Goal: Book appointment/travel/reservation

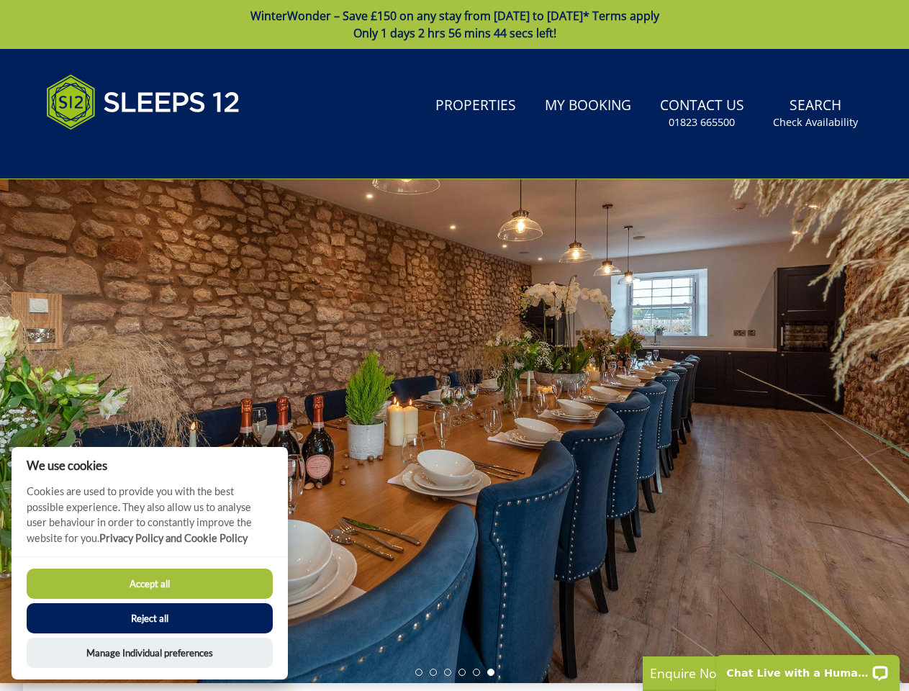
click at [454, 346] on div at bounding box center [454, 431] width 909 height 504
click at [817, 113] on link "Search Check Availability" at bounding box center [816, 113] width 96 height 47
click at [454, 431] on div at bounding box center [454, 431] width 909 height 504
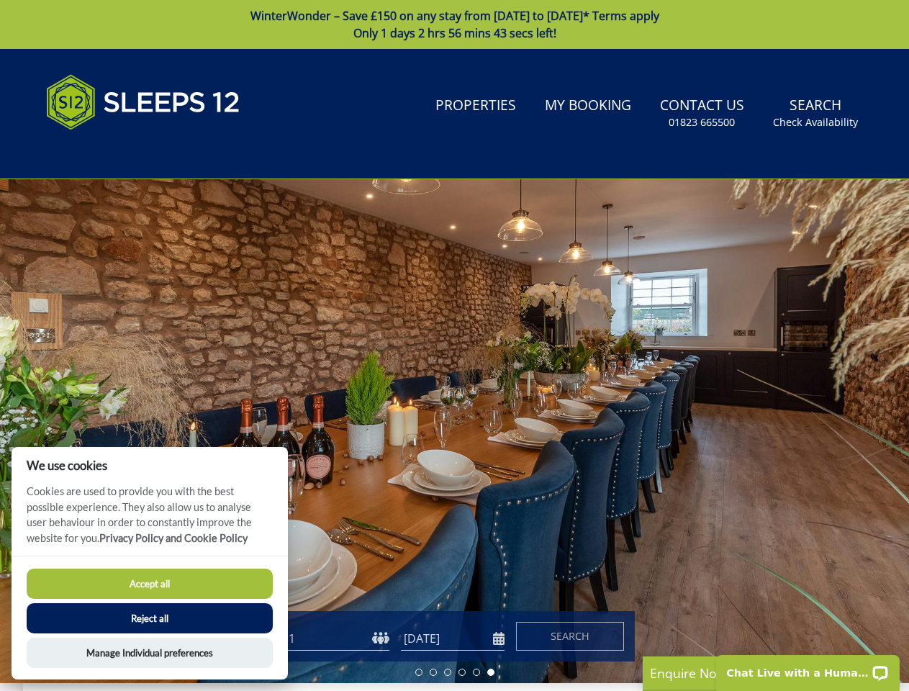
click at [419, 673] on li at bounding box center [418, 672] width 7 height 7
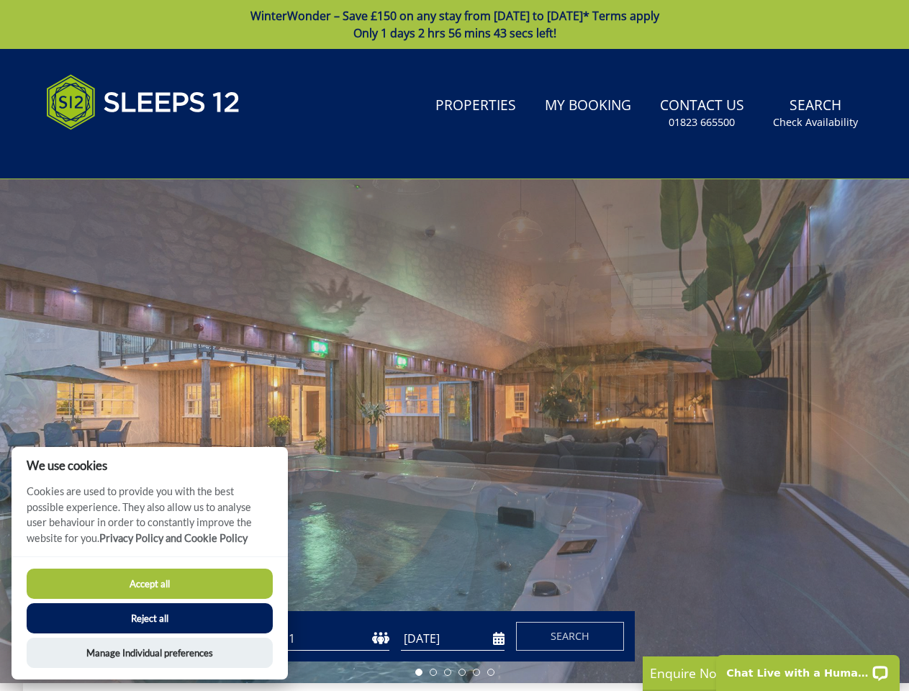
click at [433, 673] on li at bounding box center [433, 672] width 7 height 7
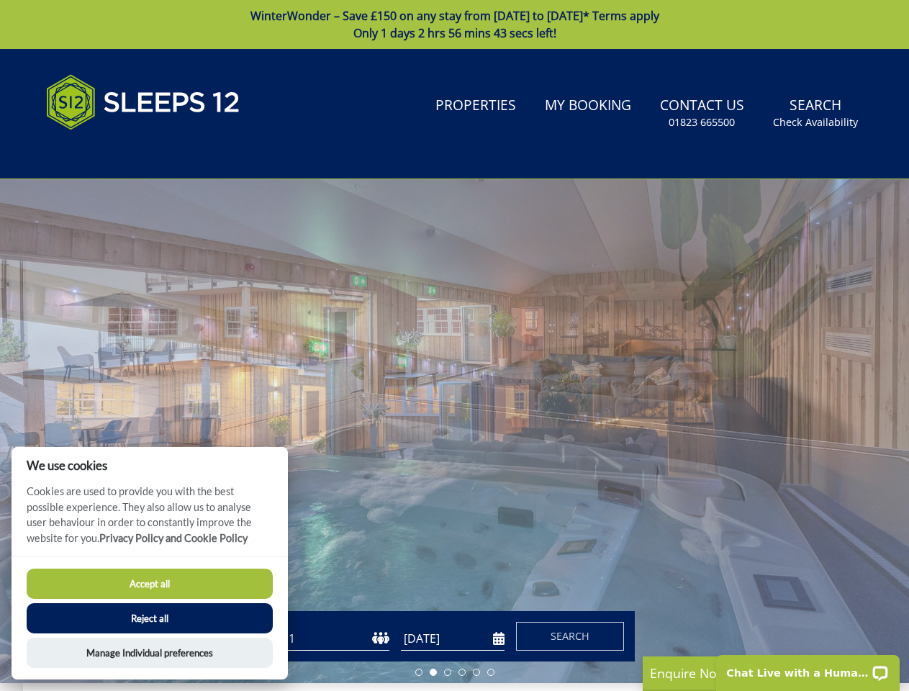
click at [448, 673] on li at bounding box center [447, 672] width 7 height 7
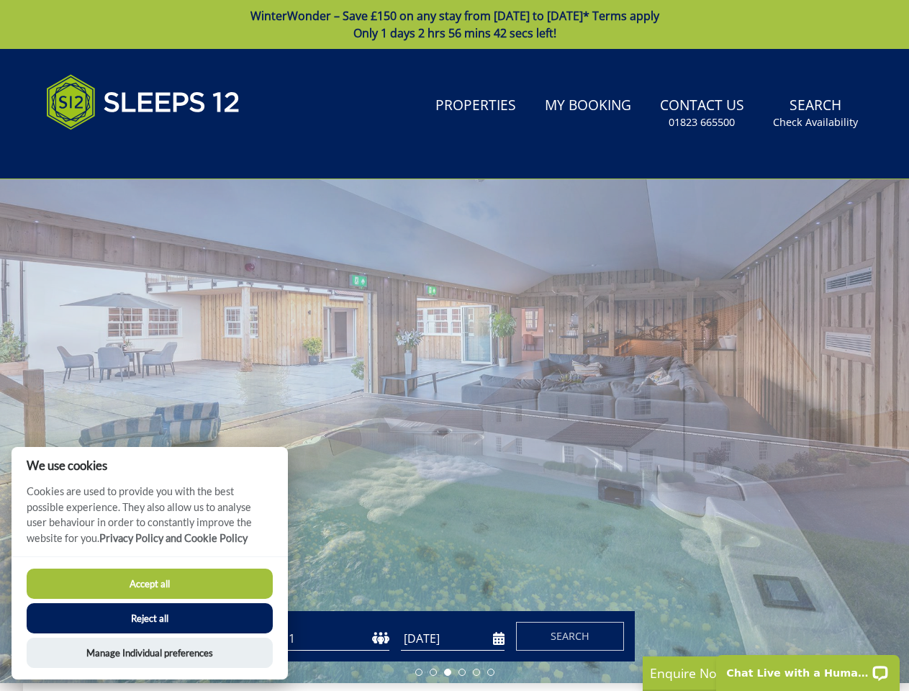
click at [462, 673] on li at bounding box center [462, 672] width 7 height 7
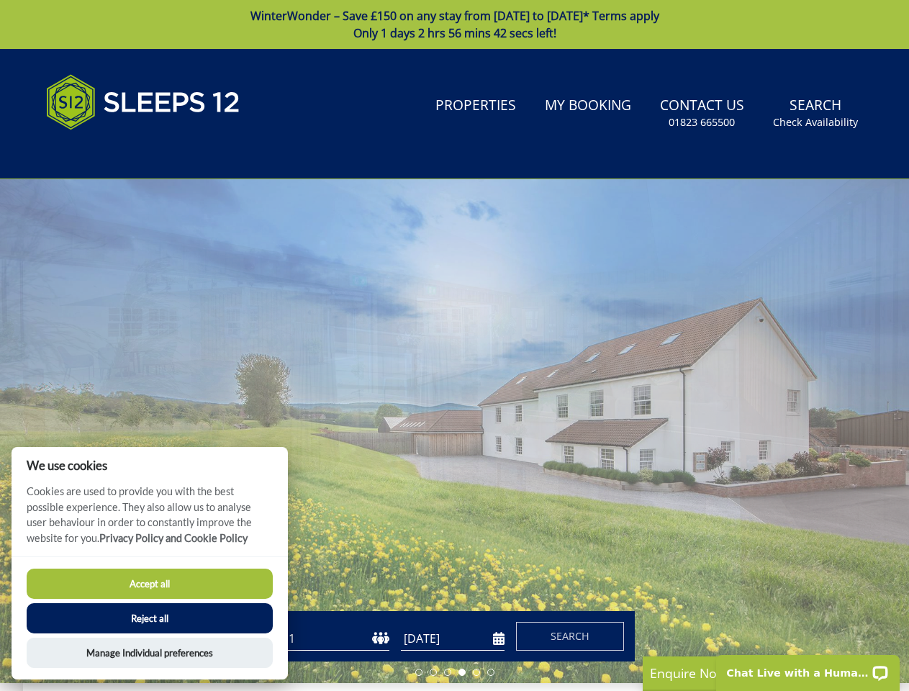
click at [477, 673] on li at bounding box center [476, 672] width 7 height 7
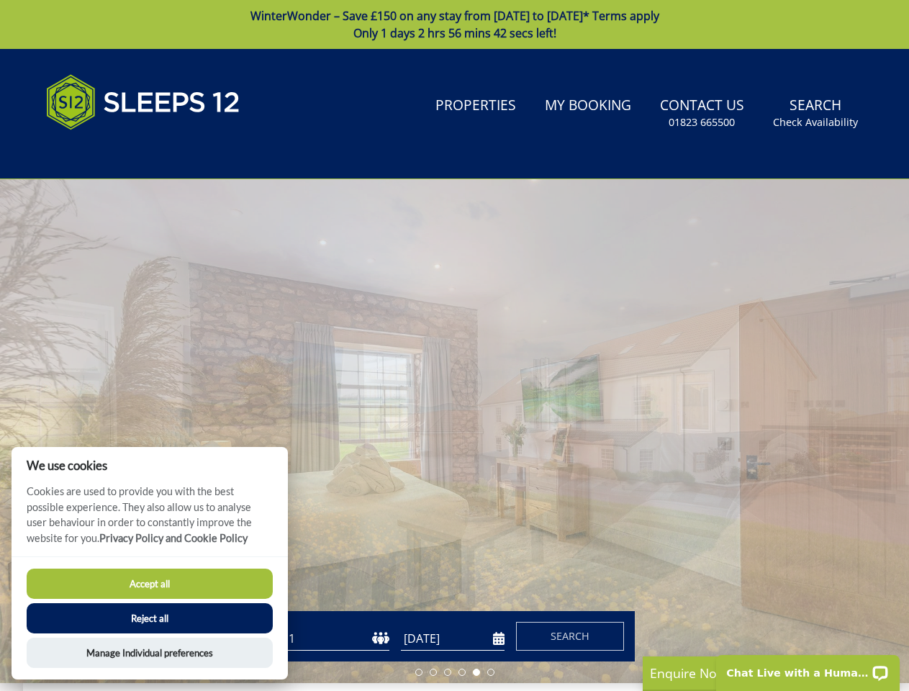
click at [491, 673] on li at bounding box center [490, 672] width 7 height 7
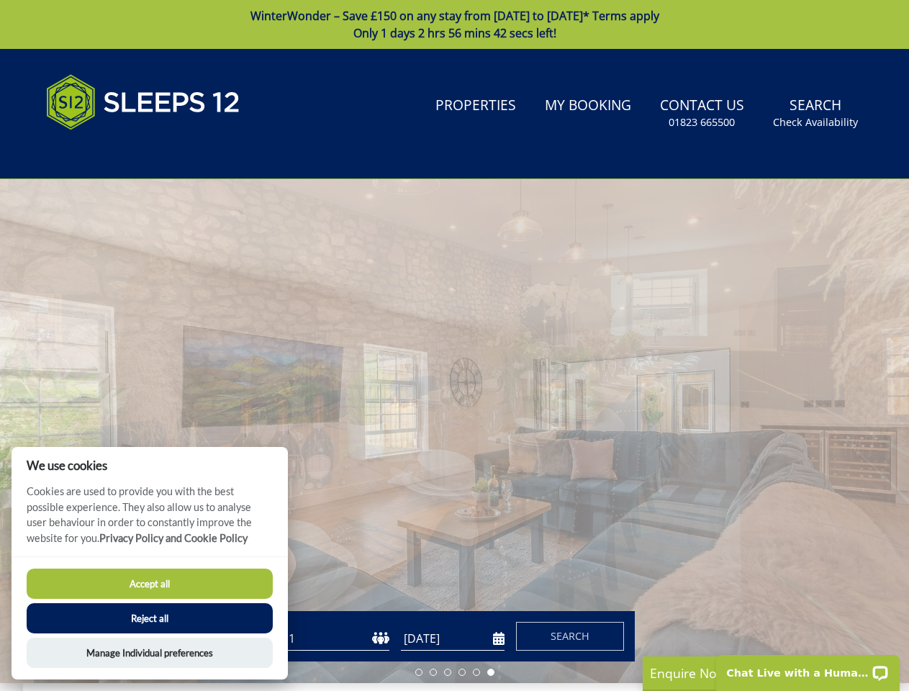
click at [150, 584] on button "Accept all" at bounding box center [150, 584] width 246 height 30
